Goal: Communication & Community: Answer question/provide support

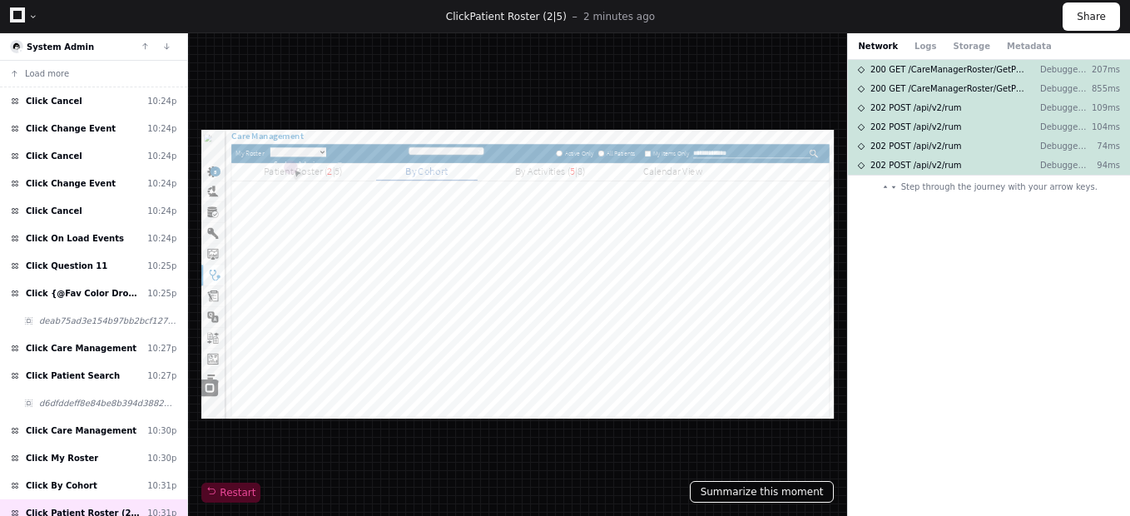
click at [770, 491] on button "Summarize this moment" at bounding box center [762, 492] width 145 height 22
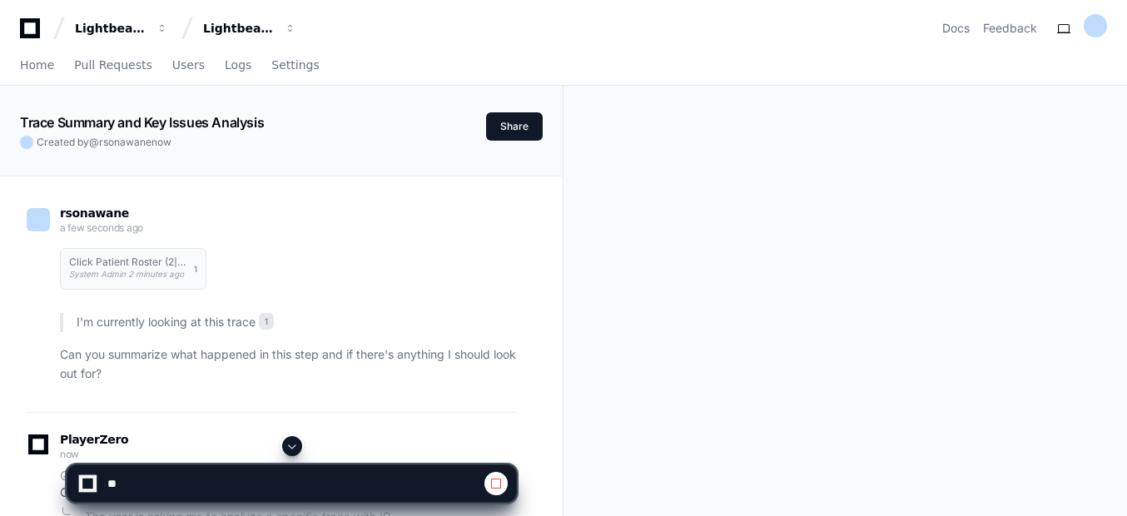
click at [294, 445] on span at bounding box center [292, 445] width 13 height 13
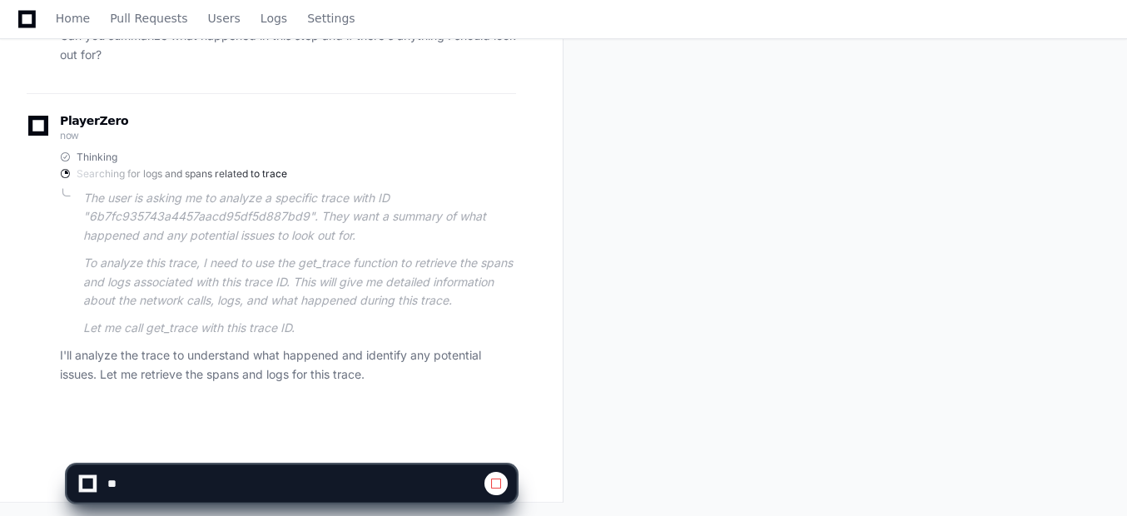
click at [499, 485] on span at bounding box center [495, 483] width 13 height 13
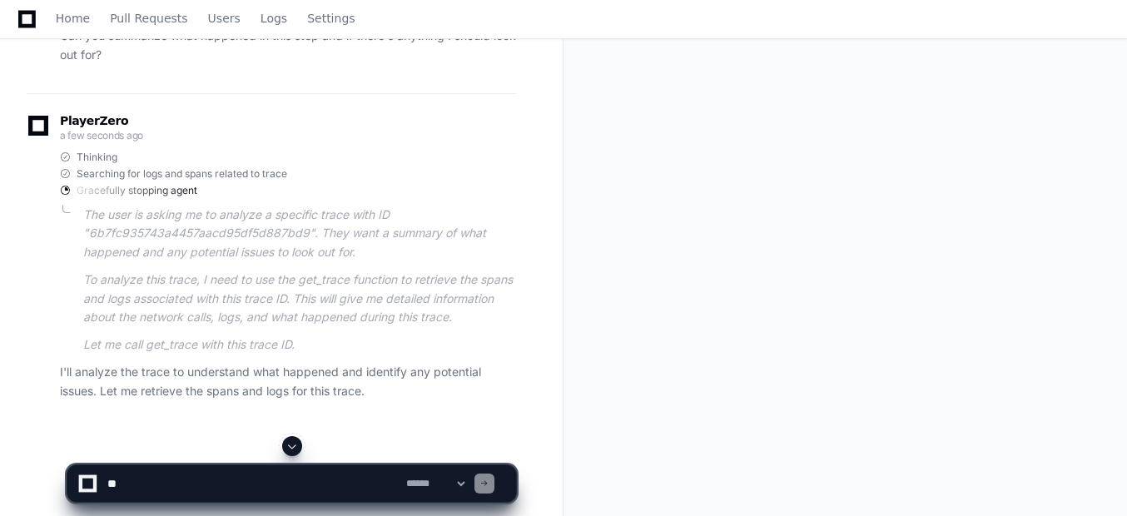
click at [271, 489] on textarea at bounding box center [253, 483] width 299 height 37
paste textarea "**********"
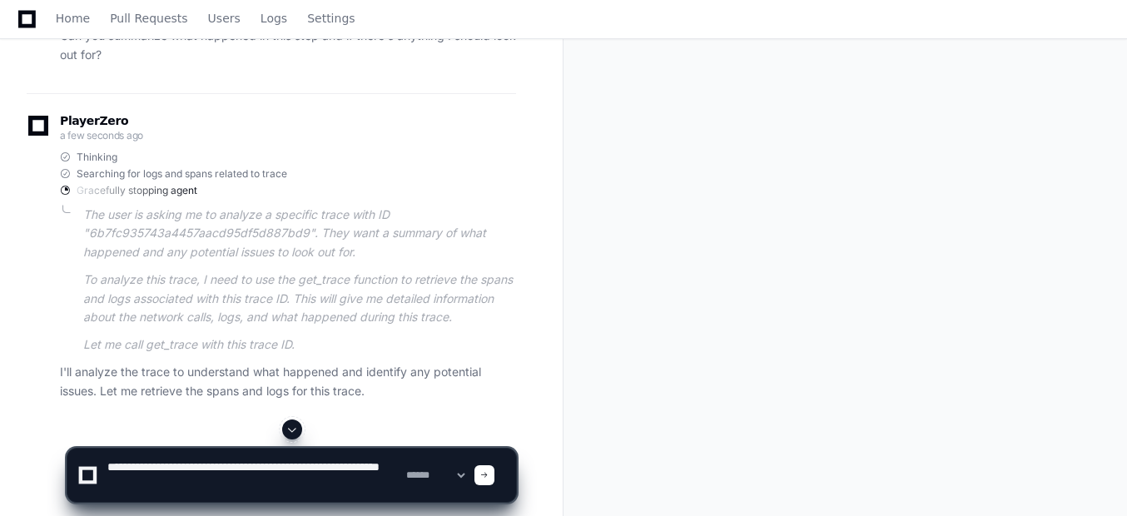
type textarea "**********"
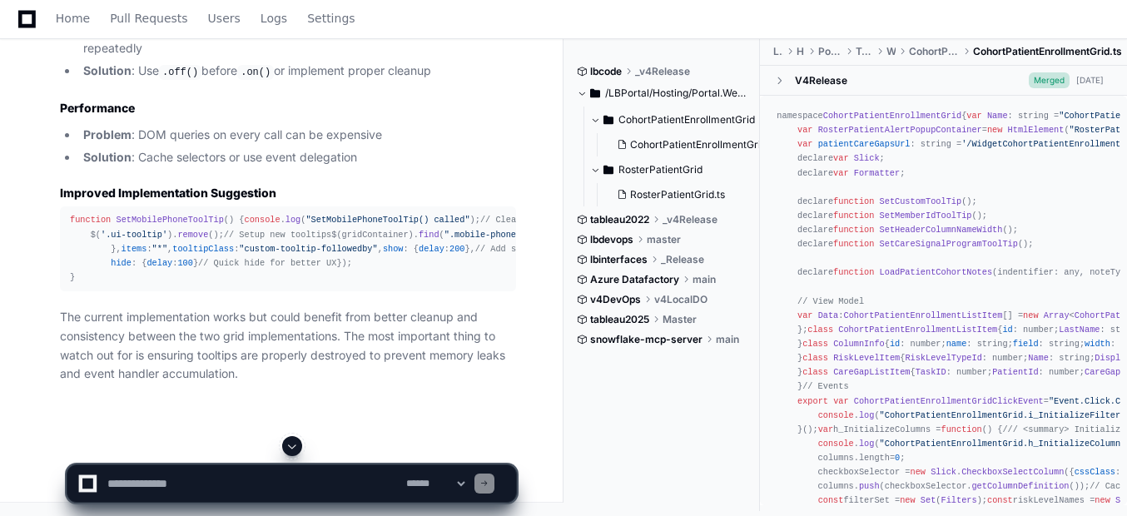
scroll to position [2552, 0]
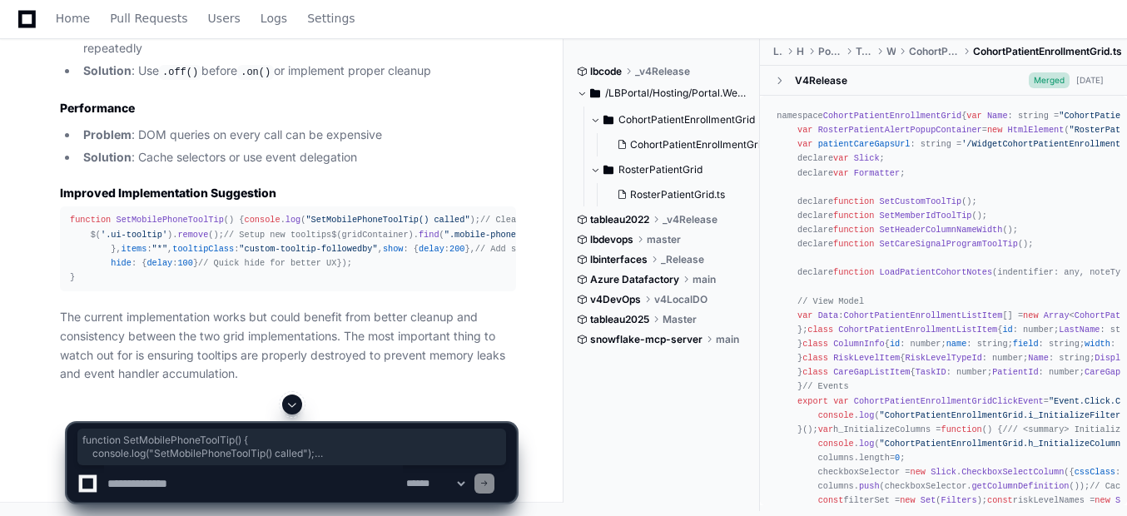
drag, startPoint x: 72, startPoint y: 125, endPoint x: 109, endPoint y: 358, distance: 236.1
click at [109, 285] on div "function SetMobilePhoneToolTip ( ) { console . log ( "SetMobilePhoneToolTip() c…" at bounding box center [288, 249] width 436 height 72
copy div "function SetMobilePhoneToolTip ( ) { console . log ( "SetMobilePhoneToolTip() c…"
click at [286, 267] on div "function SetMobilePhoneToolTip ( ) { console . log ( "SetMobilePhoneToolTip() c…" at bounding box center [288, 249] width 436 height 72
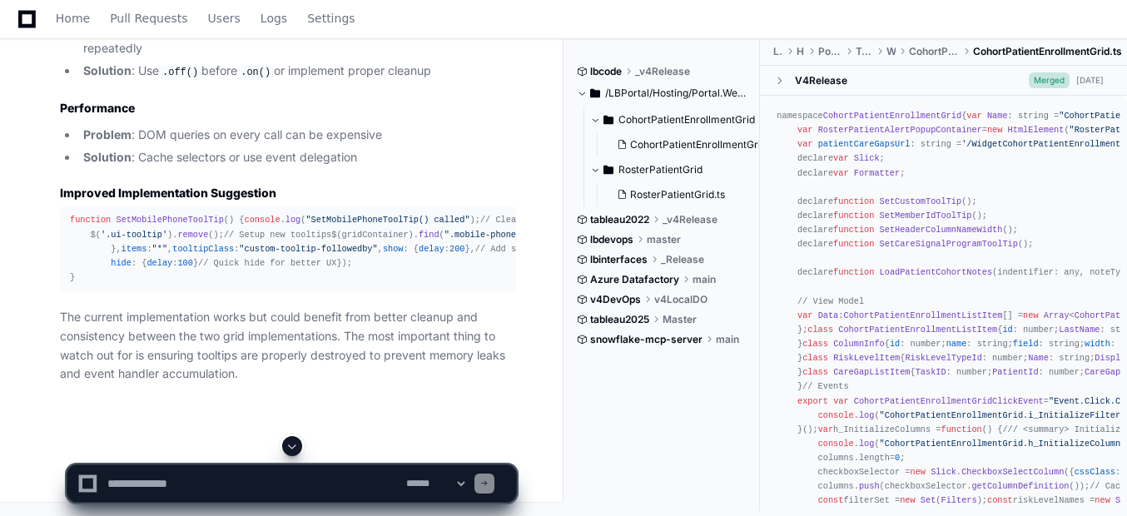
scroll to position [2552, 0]
click at [197, 475] on textarea at bounding box center [253, 483] width 299 height 37
paste textarea "**********"
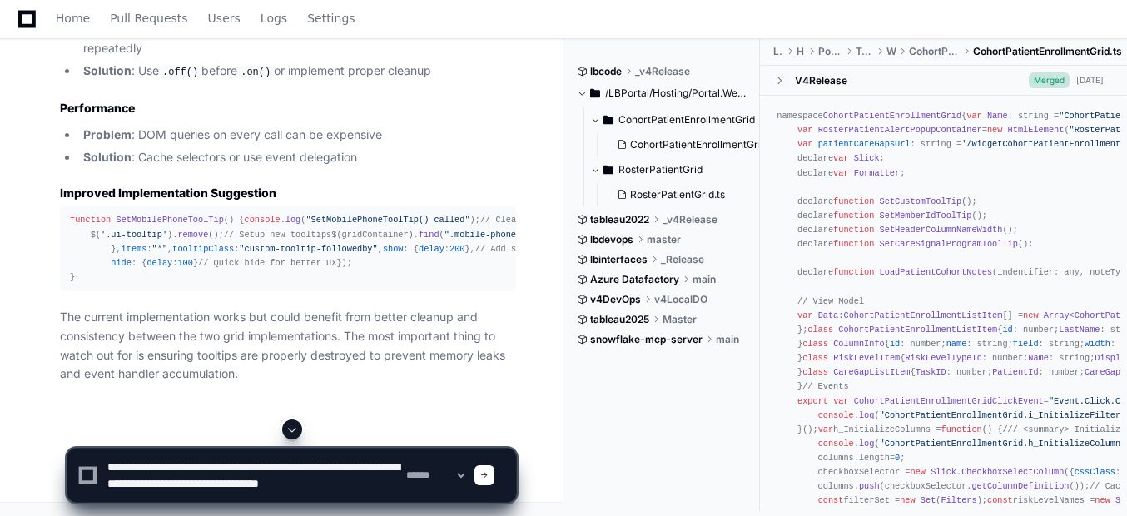
type textarea "**********"
click at [489, 478] on span at bounding box center [484, 475] width 8 height 8
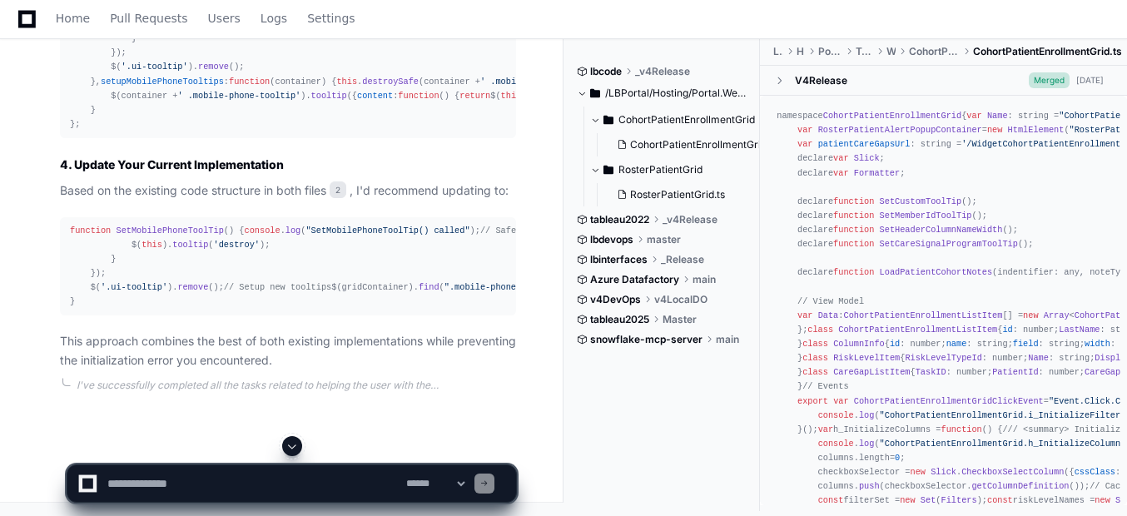
scroll to position [4481, 0]
drag, startPoint x: 179, startPoint y: 226, endPoint x: 144, endPoint y: 279, distance: 63.0
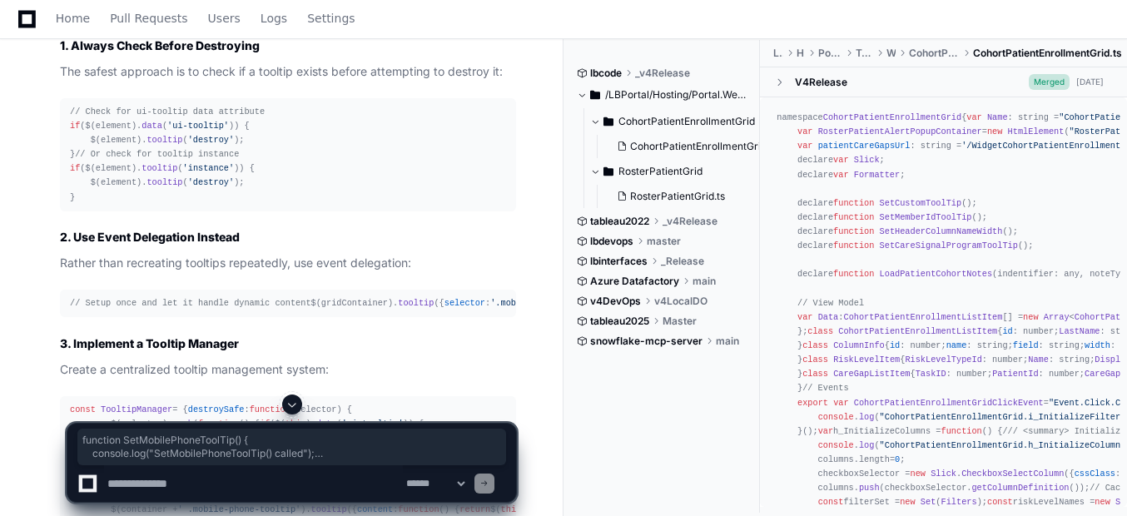
scroll to position [3814, 0]
drag, startPoint x: 67, startPoint y: 175, endPoint x: 82, endPoint y: 109, distance: 67.4
copy div "function SetMobilePhoneToolTip ( ) { console . log ( "SetMobilePhoneToolTip() c…"
